Goal: Submit feedback/report problem

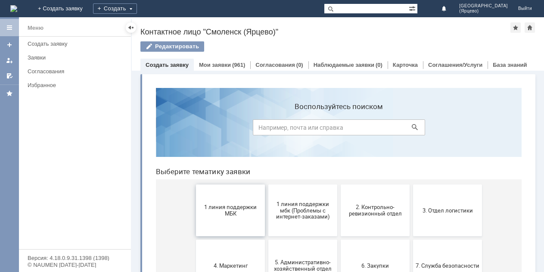
click at [242, 209] on span "1 линия поддержки МБК" at bounding box center [231, 210] width 64 height 13
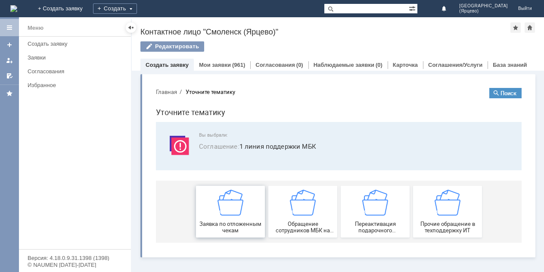
click at [242, 209] on img at bounding box center [231, 203] width 26 height 26
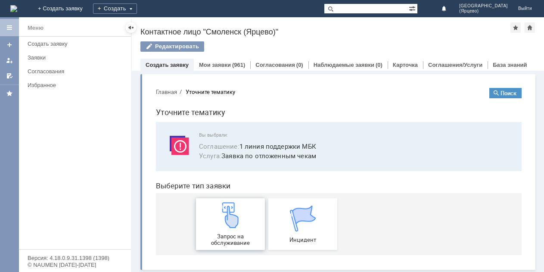
click at [235, 215] on img at bounding box center [231, 215] width 26 height 26
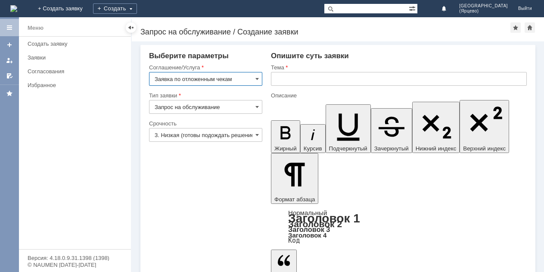
click at [214, 134] on input "3. Низкая (готовы подождать решение)" at bounding box center [205, 135] width 113 height 14
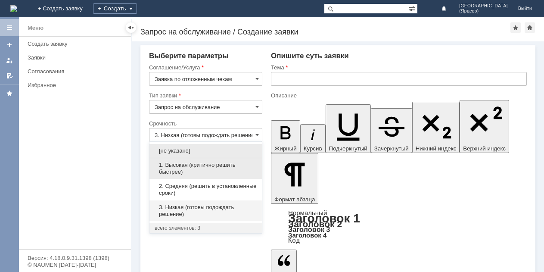
click at [196, 162] on span "1. Высокая (критично решить быстрее)" at bounding box center [206, 169] width 102 height 14
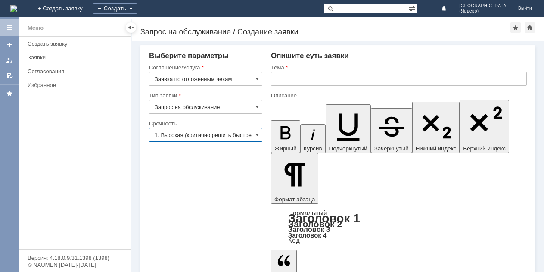
type input "1. Высокая (критично решить быстрее)"
click at [325, 81] on input "text" at bounding box center [399, 79] width 256 height 14
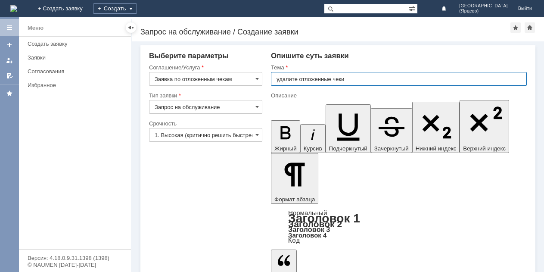
type input "удалите отложенные чеки"
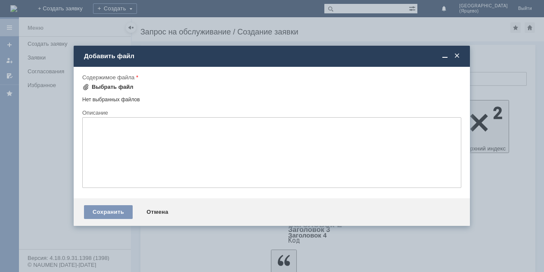
click at [84, 85] on span at bounding box center [85, 87] width 7 height 7
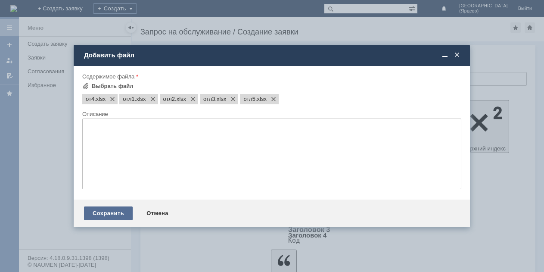
click at [116, 216] on div "Сохранить" at bounding box center [108, 213] width 49 height 14
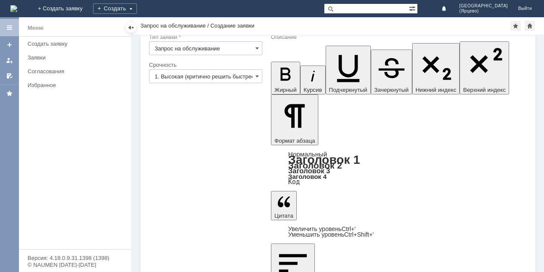
scroll to position [53, 0]
